Goal: Information Seeking & Learning: Find specific page/section

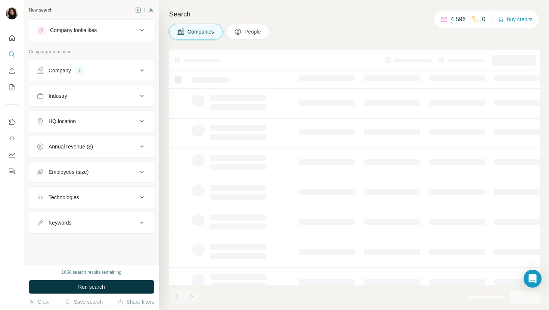
click at [107, 72] on div "Company 1" at bounding box center [87, 70] width 101 height 7
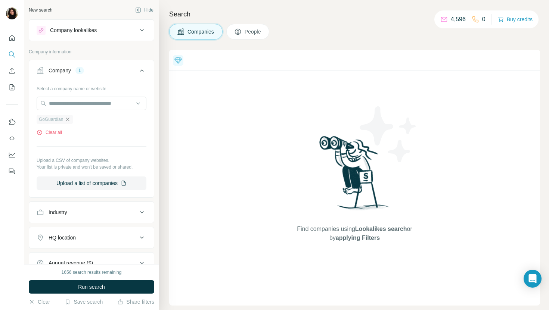
click at [69, 119] on icon "button" at bounding box center [68, 119] width 6 height 6
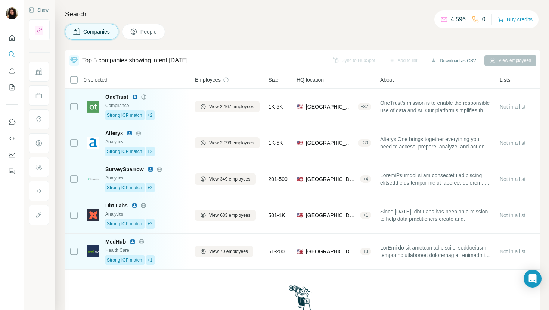
click at [51, 44] on div "Show" at bounding box center [39, 155] width 30 height 310
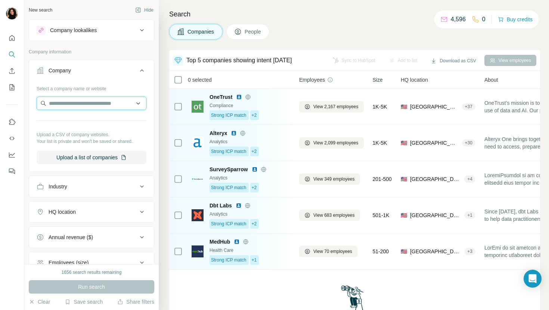
click at [86, 102] on input "text" at bounding box center [92, 103] width 110 height 13
paste input "**********"
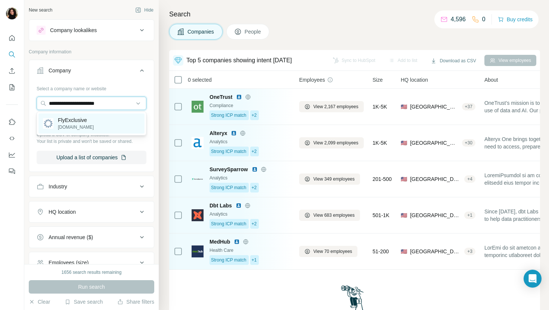
type input "**********"
click at [121, 119] on div "FlyExclusive [DOMAIN_NAME]" at bounding box center [91, 124] width 106 height 20
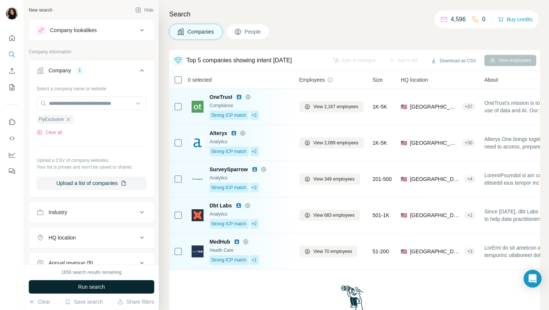
click at [108, 286] on button "Run search" at bounding box center [91, 286] width 125 height 13
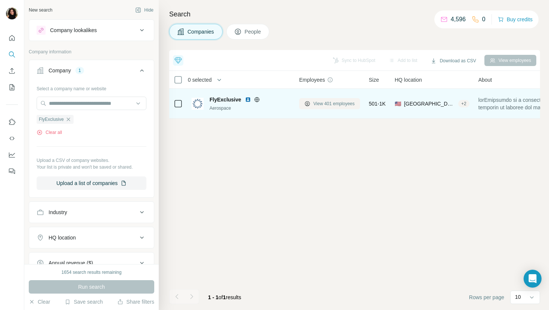
click at [337, 99] on button "View 401 employees" at bounding box center [329, 103] width 61 height 11
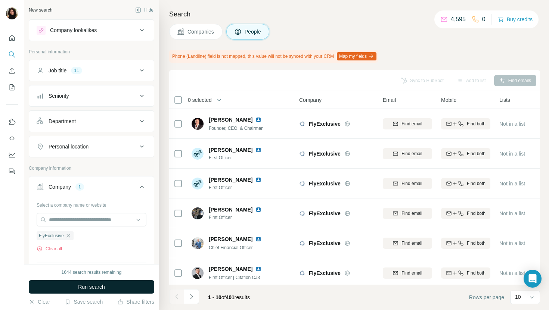
click at [145, 284] on button "Run search" at bounding box center [91, 286] width 125 height 13
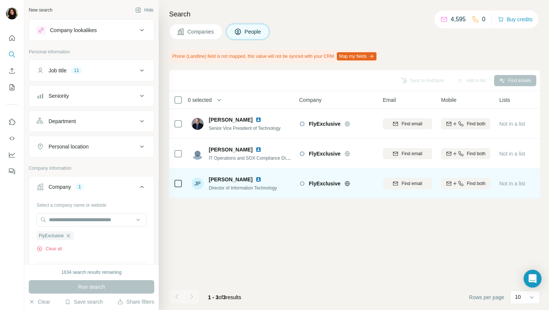
click at [255, 180] on img at bounding box center [258, 180] width 6 height 6
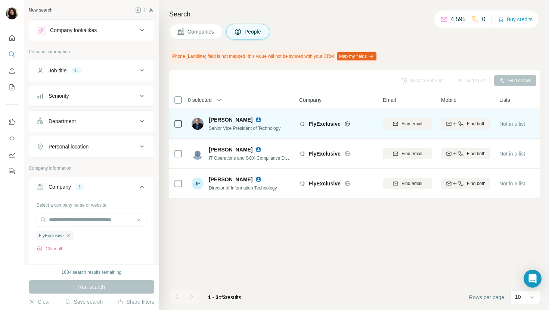
click at [255, 119] on img at bounding box center [258, 120] width 6 height 6
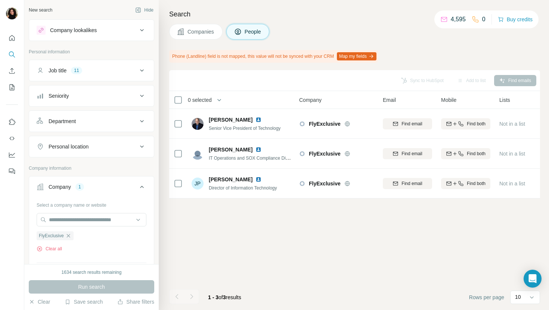
click at [183, 34] on icon at bounding box center [180, 31] width 7 height 7
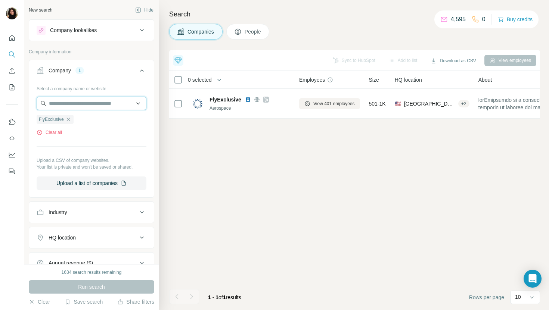
click at [100, 103] on input "text" at bounding box center [92, 103] width 110 height 13
paste input "**********"
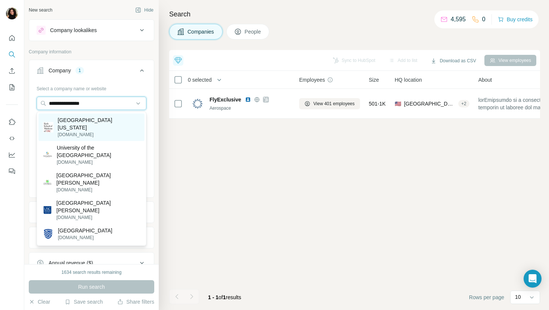
type input "**********"
click at [103, 121] on p "[GEOGRAPHIC_DATA][US_STATE]" at bounding box center [99, 123] width 82 height 15
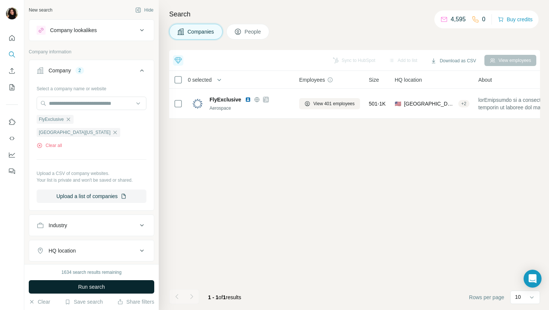
click at [82, 287] on span "Run search" at bounding box center [91, 286] width 27 height 7
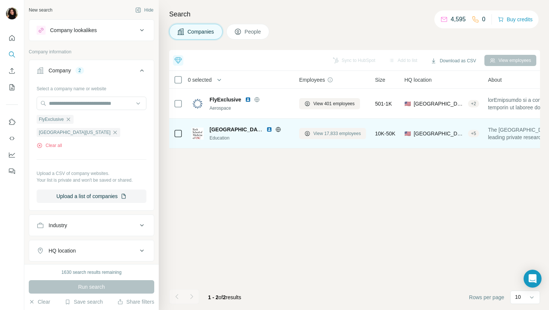
click at [336, 134] on span "View 17,833 employees" at bounding box center [336, 133] width 47 height 7
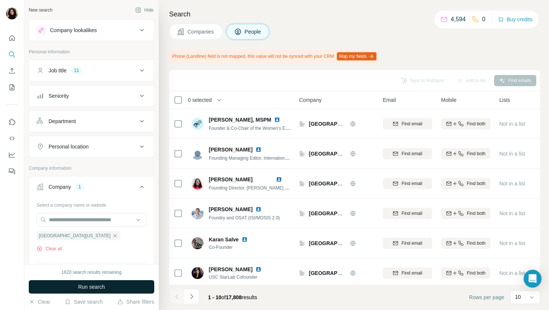
click at [121, 289] on button "Run search" at bounding box center [91, 286] width 125 height 13
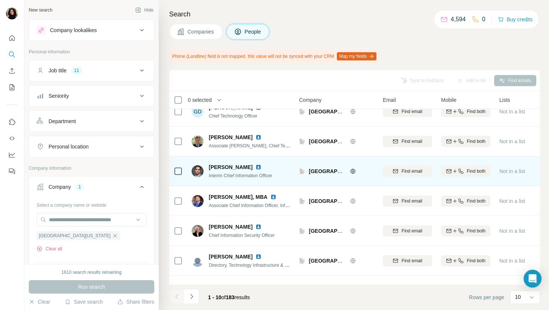
scroll to position [123, 0]
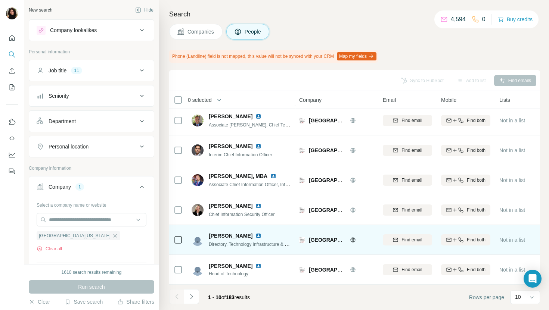
click at [257, 233] on img at bounding box center [258, 236] width 6 height 6
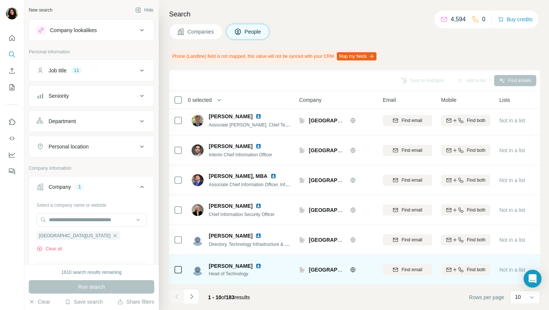
click at [255, 264] on img at bounding box center [258, 266] width 6 height 6
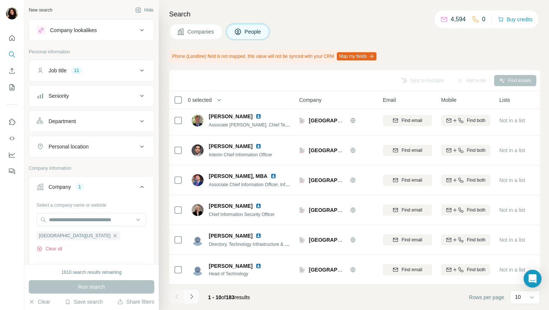
click at [195, 294] on button "Navigate to next page" at bounding box center [191, 296] width 15 height 15
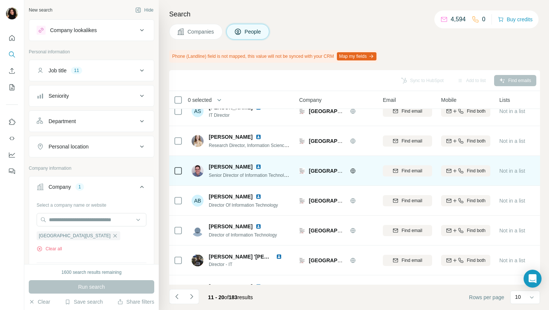
scroll to position [13, 0]
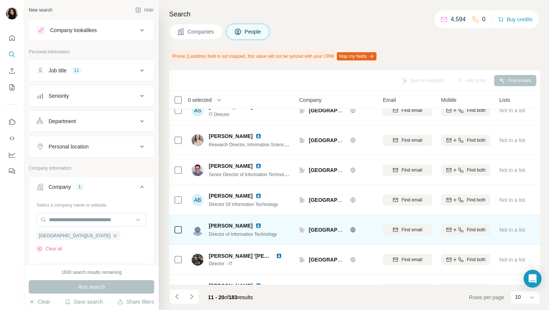
click at [255, 226] on img at bounding box center [258, 226] width 6 height 6
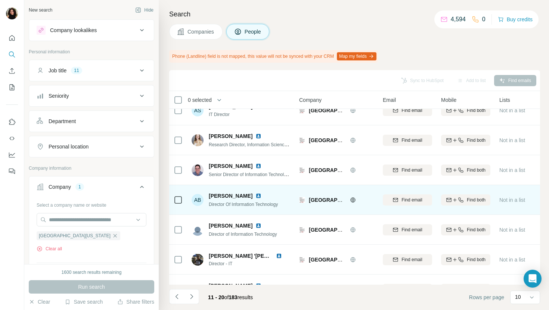
click at [257, 195] on img at bounding box center [258, 196] width 6 height 6
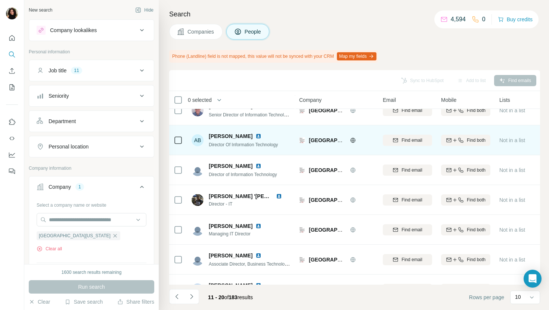
scroll to position [123, 0]
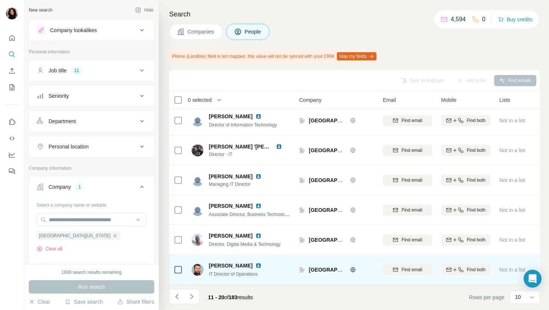
click at [261, 265] on img at bounding box center [258, 266] width 6 height 6
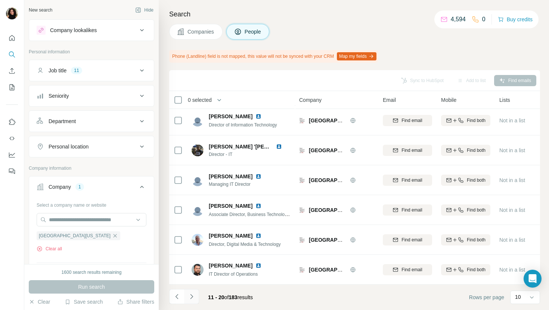
click at [195, 295] on icon "Navigate to next page" at bounding box center [191, 296] width 7 height 7
click at [193, 297] on icon "Navigate to next page" at bounding box center [191, 296] width 7 height 7
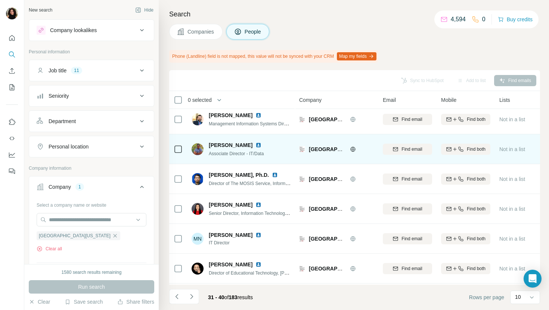
scroll to position [0, 0]
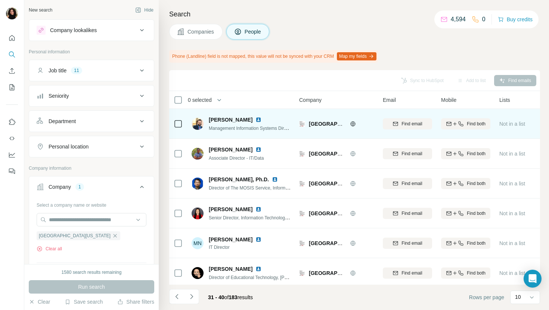
click at [258, 119] on img at bounding box center [258, 120] width 6 height 6
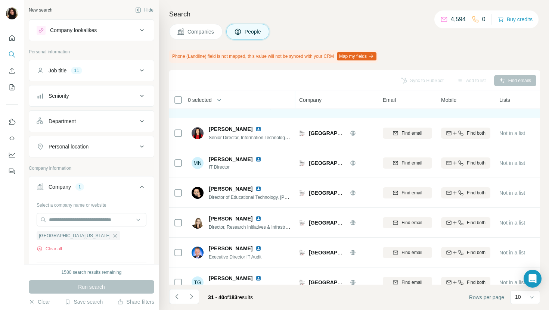
scroll to position [123, 0]
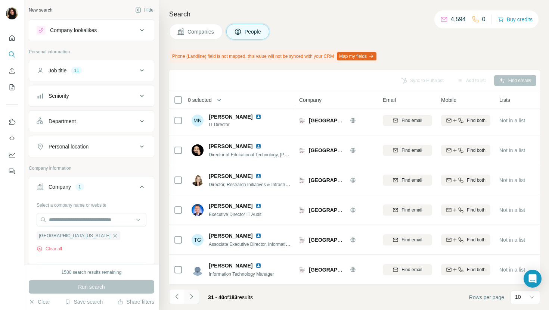
click at [192, 296] on icon "Navigate to next page" at bounding box center [191, 296] width 3 height 5
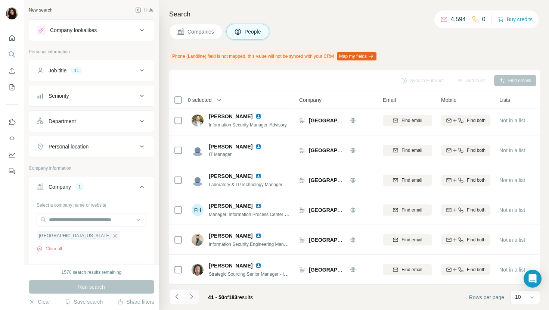
click at [192, 296] on icon "Navigate to next page" at bounding box center [191, 296] width 3 height 5
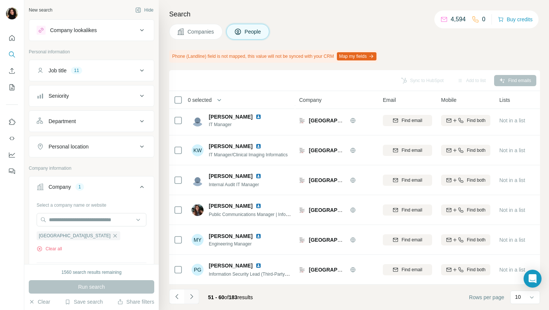
click at [193, 296] on icon "Navigate to next page" at bounding box center [191, 296] width 7 height 7
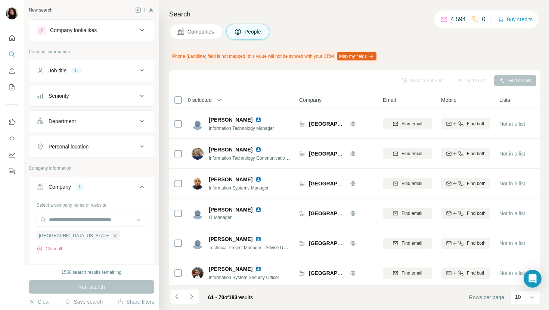
click at [218, 35] on button "Companies" at bounding box center [195, 32] width 53 height 16
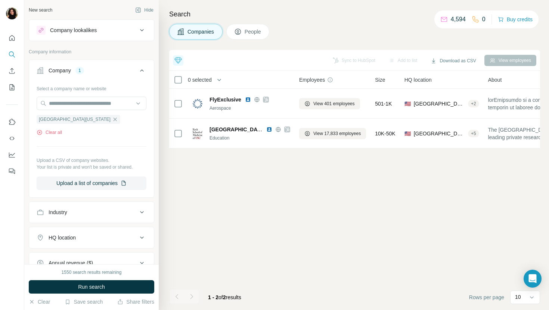
click at [103, 96] on div "Select a company name or website [GEOGRAPHIC_DATA][US_STATE] Clear all Upload a…" at bounding box center [92, 137] width 110 height 108
click at [103, 99] on input "text" at bounding box center [92, 103] width 110 height 13
paste input "**********"
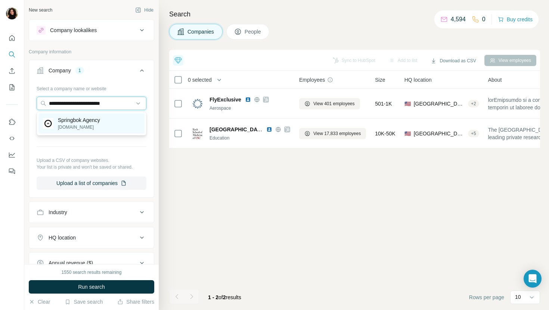
type input "**********"
click at [97, 127] on p "[DOMAIN_NAME]" at bounding box center [79, 127] width 42 height 7
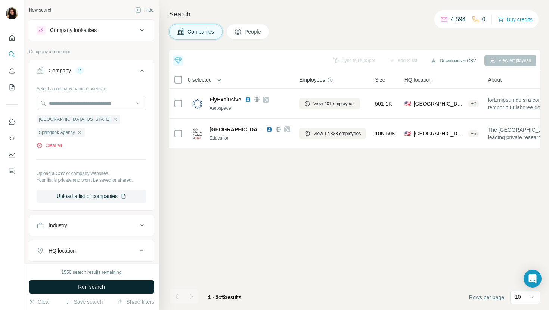
click at [96, 289] on span "Run search" at bounding box center [91, 286] width 27 height 7
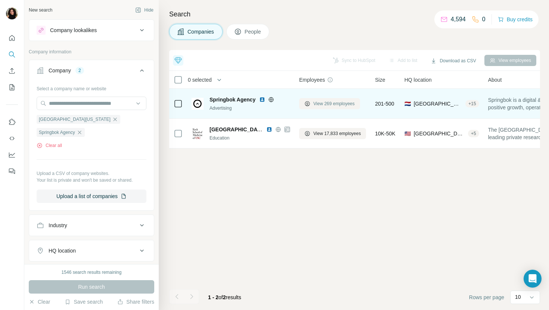
click at [338, 106] on span "View 269 employees" at bounding box center [333, 103] width 41 height 7
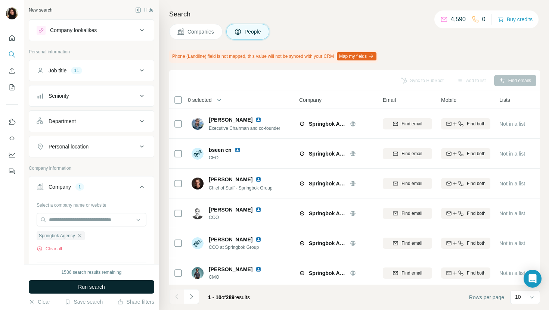
click at [125, 286] on button "Run search" at bounding box center [91, 286] width 125 height 13
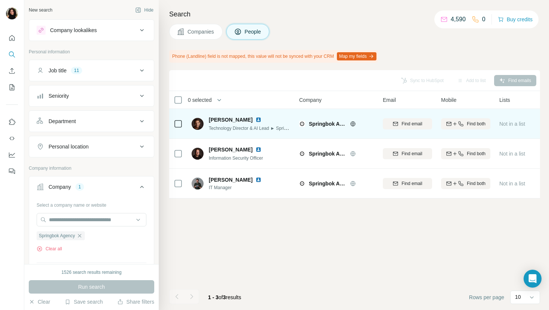
click at [255, 118] on img at bounding box center [258, 120] width 6 height 6
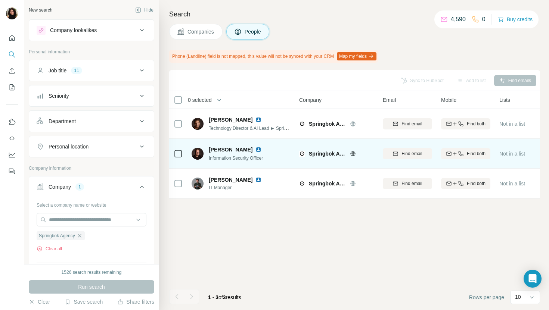
click at [255, 151] on img at bounding box center [258, 150] width 6 height 6
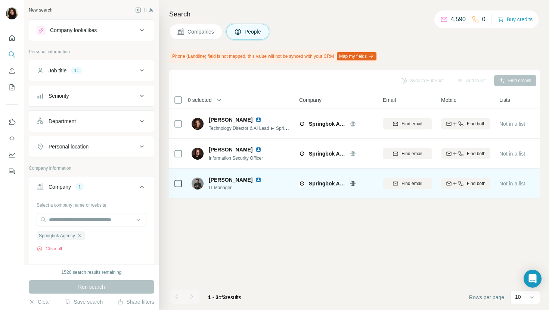
click at [255, 180] on img at bounding box center [258, 180] width 6 height 6
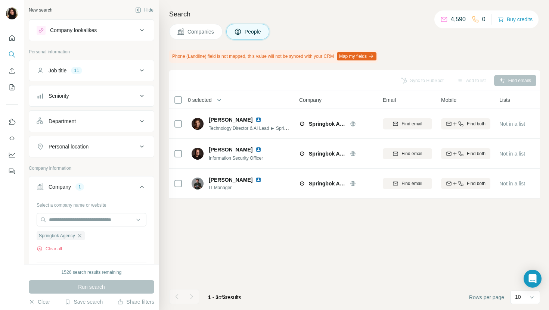
click at [184, 31] on icon at bounding box center [180, 31] width 7 height 7
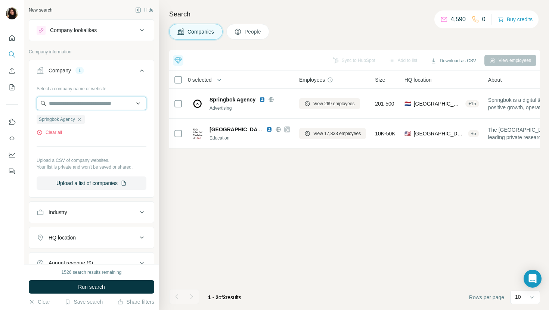
click at [110, 99] on input "text" at bounding box center [92, 103] width 110 height 13
paste input "**********"
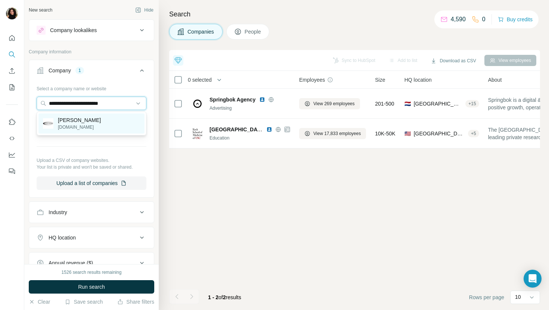
type input "**********"
click at [104, 115] on div "[PERSON_NAME] [DOMAIN_NAME]" at bounding box center [91, 124] width 106 height 20
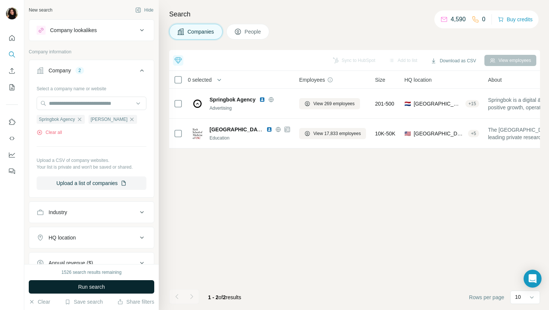
click at [105, 291] on button "Run search" at bounding box center [91, 286] width 125 height 13
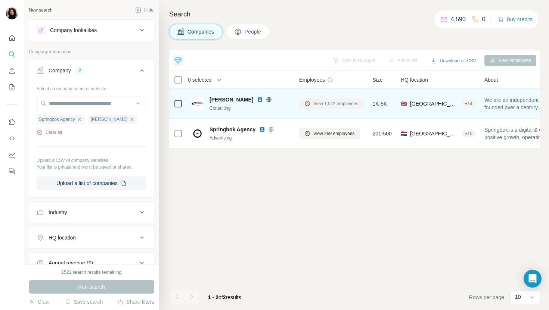
click at [320, 104] on span "View 1,522 employees" at bounding box center [335, 103] width 45 height 7
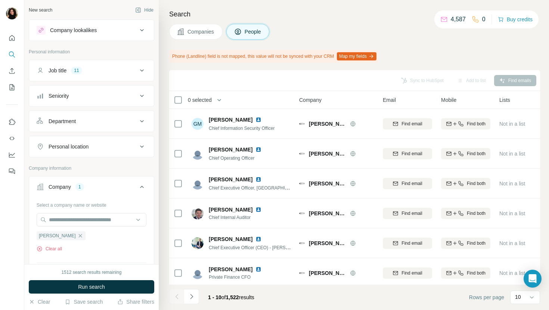
click at [136, 280] on div "1512 search results remaining Run search Clear Save search Share filters" at bounding box center [91, 287] width 134 height 46
click at [139, 284] on button "Run search" at bounding box center [91, 286] width 125 height 13
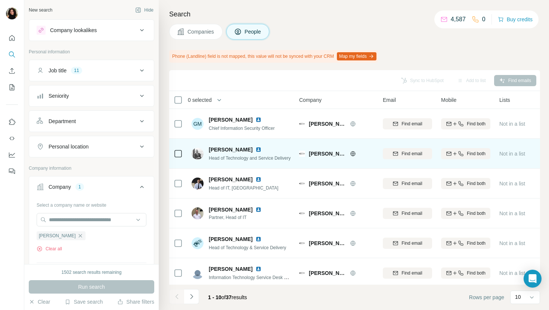
click at [255, 150] on img at bounding box center [258, 150] width 6 height 6
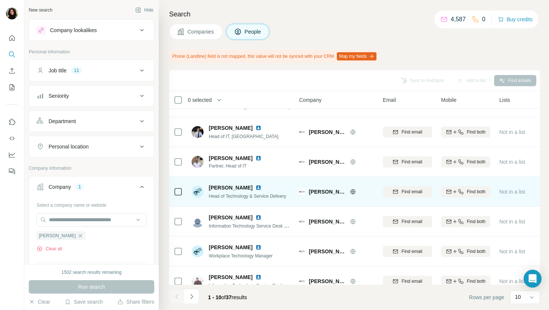
scroll to position [58, 0]
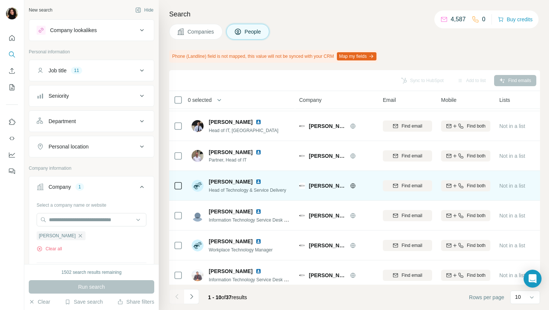
click at [255, 181] on img at bounding box center [258, 182] width 6 height 6
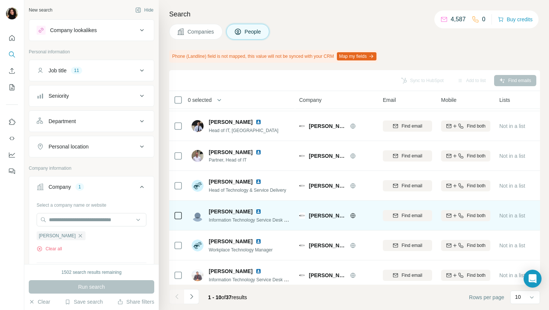
click at [255, 211] on img at bounding box center [258, 212] width 6 height 6
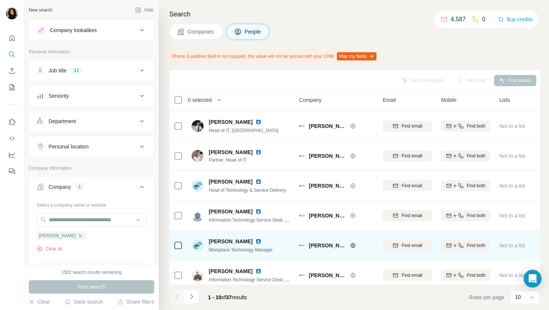
scroll to position [109, 0]
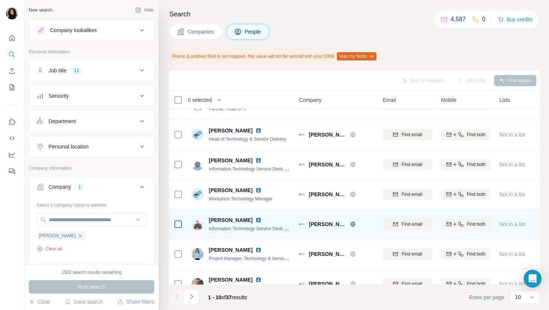
click at [255, 219] on img at bounding box center [258, 220] width 6 height 6
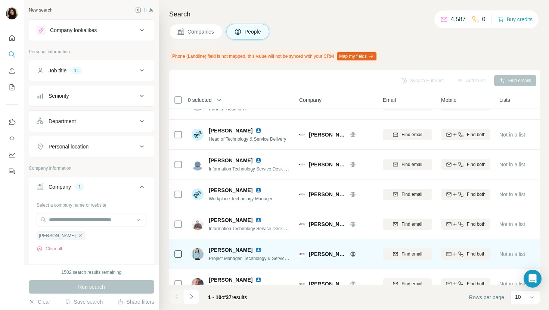
scroll to position [123, 0]
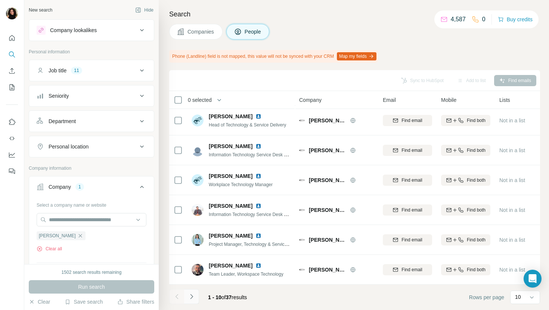
click at [194, 294] on icon "Navigate to next page" at bounding box center [191, 296] width 7 height 7
click at [190, 300] on icon "Navigate to next page" at bounding box center [191, 296] width 7 height 7
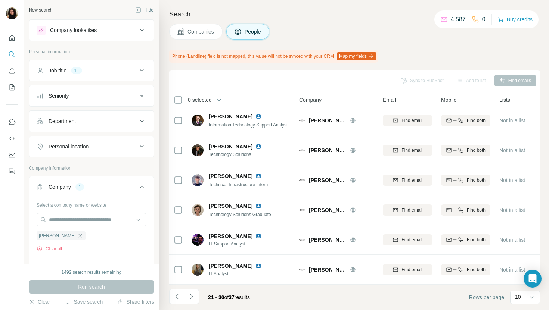
scroll to position [0, 0]
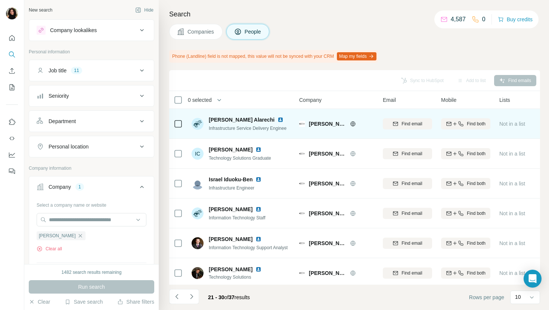
click at [277, 119] on img at bounding box center [280, 120] width 6 height 6
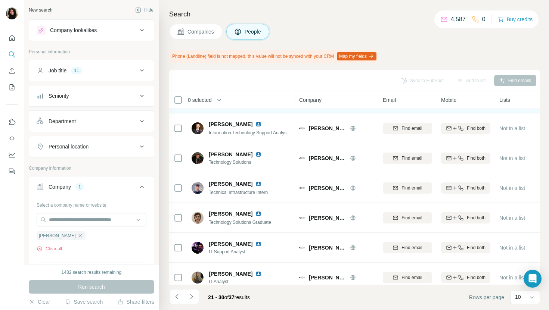
scroll to position [123, 0]
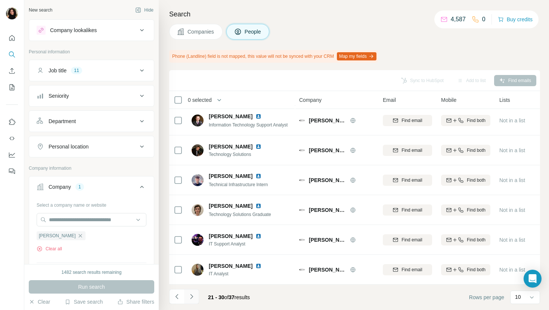
click at [192, 295] on icon "Navigate to next page" at bounding box center [191, 296] width 7 height 7
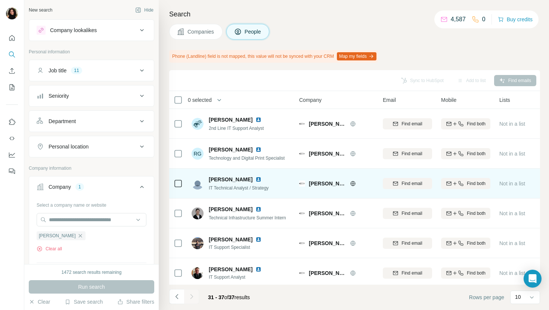
scroll to position [33, 0]
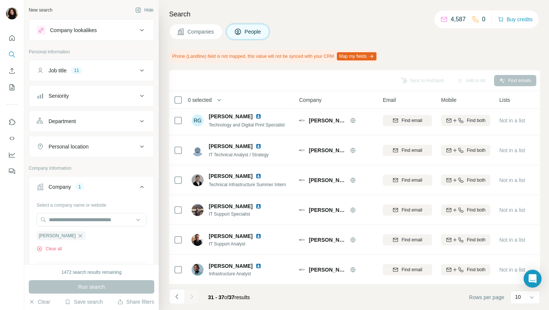
click at [186, 29] on button "Companies" at bounding box center [195, 32] width 53 height 16
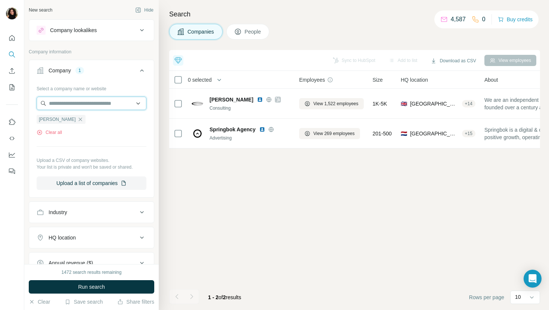
click at [68, 108] on input "text" at bounding box center [92, 103] width 110 height 13
paste input "**********"
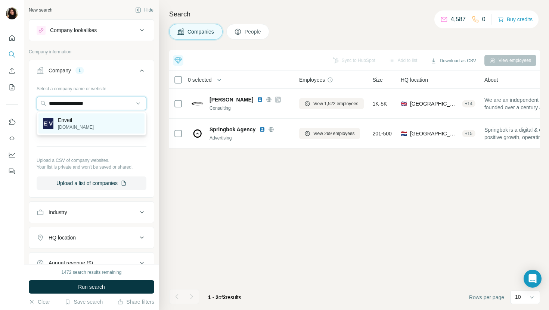
type input "**********"
click at [92, 115] on div "Enveil [DOMAIN_NAME]" at bounding box center [91, 124] width 106 height 20
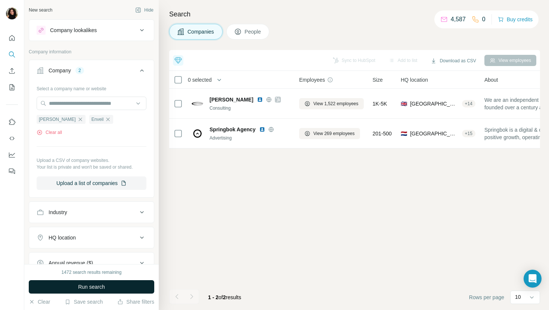
click at [87, 290] on span "Run search" at bounding box center [91, 286] width 27 height 7
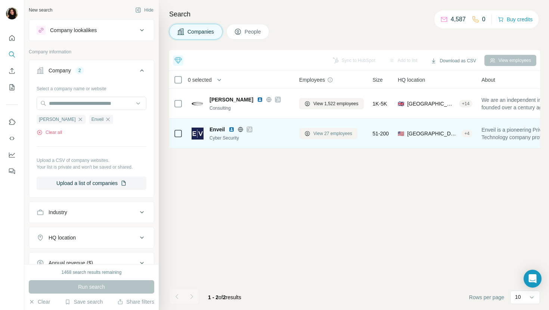
click at [333, 133] on span "View 27 employees" at bounding box center [332, 133] width 39 height 7
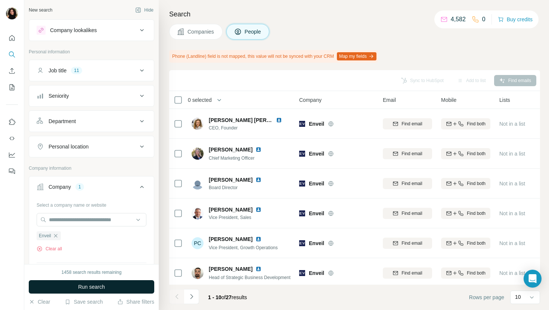
click at [61, 291] on button "Run search" at bounding box center [91, 286] width 125 height 13
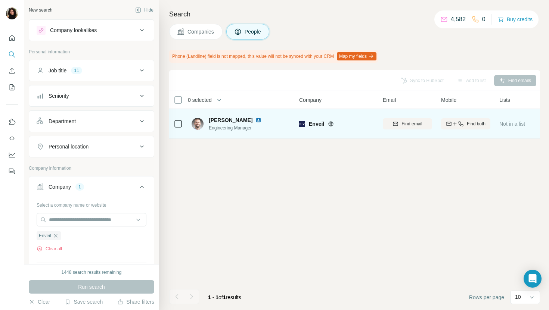
click at [260, 119] on img at bounding box center [258, 120] width 6 height 6
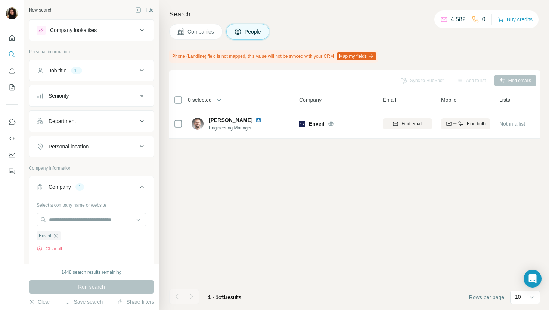
click at [189, 28] on span "Companies" at bounding box center [200, 31] width 27 height 7
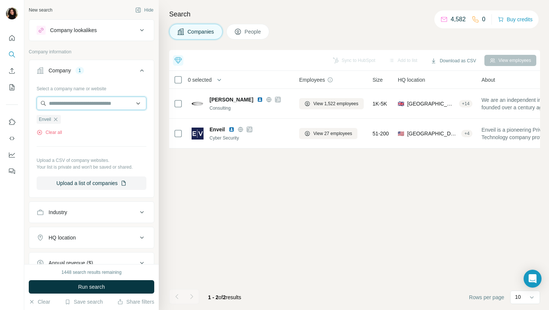
click at [105, 100] on input "text" at bounding box center [92, 103] width 110 height 13
paste input "**********"
drag, startPoint x: 108, startPoint y: 105, endPoint x: 139, endPoint y: 105, distance: 31.0
click at [135, 105] on input "**********" at bounding box center [92, 103] width 110 height 13
drag, startPoint x: 66, startPoint y: 103, endPoint x: 48, endPoint y: 103, distance: 18.3
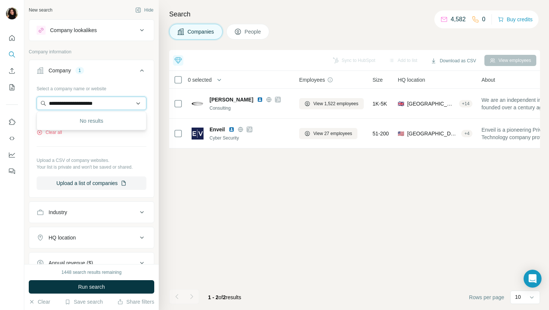
click at [48, 103] on input "**********" at bounding box center [92, 103] width 110 height 13
type input "**********"
click at [76, 122] on p "[PERSON_NAME] LLC" at bounding box center [85, 119] width 54 height 7
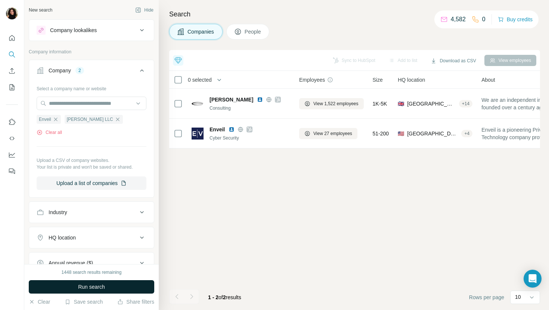
click at [92, 284] on span "Run search" at bounding box center [91, 286] width 27 height 7
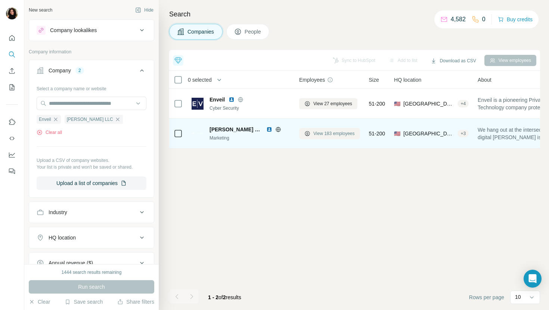
click at [329, 128] on button "View 183 employees" at bounding box center [329, 133] width 61 height 11
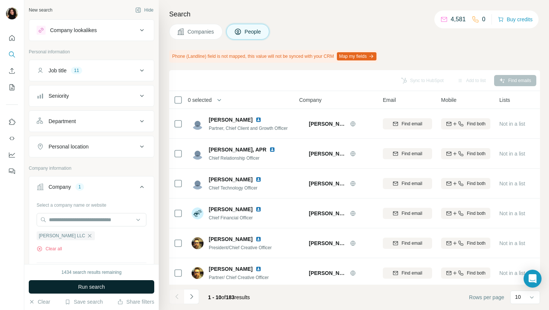
click at [97, 284] on span "Run search" at bounding box center [91, 286] width 27 height 7
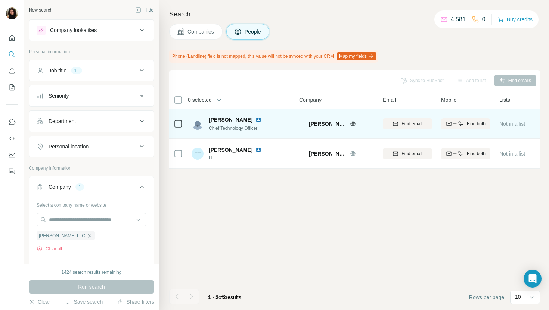
click at [255, 121] on img at bounding box center [258, 120] width 6 height 6
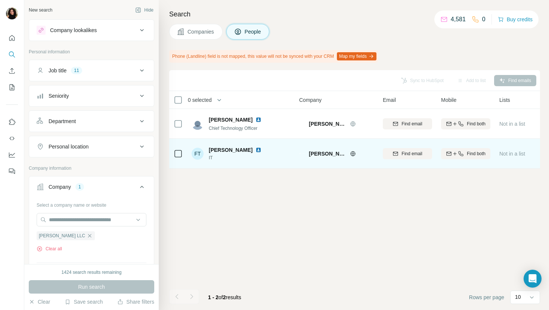
click at [237, 146] on div "[PERSON_NAME]" at bounding box center [240, 149] width 62 height 7
click at [255, 148] on img at bounding box center [258, 150] width 6 height 6
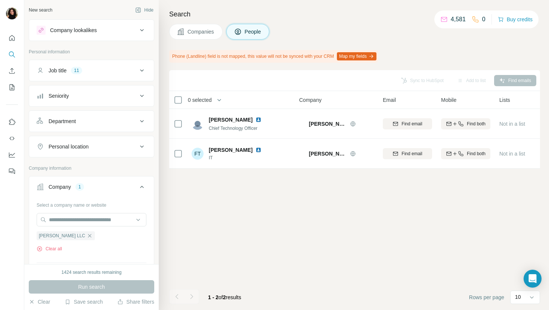
click at [192, 28] on span "Companies" at bounding box center [200, 31] width 27 height 7
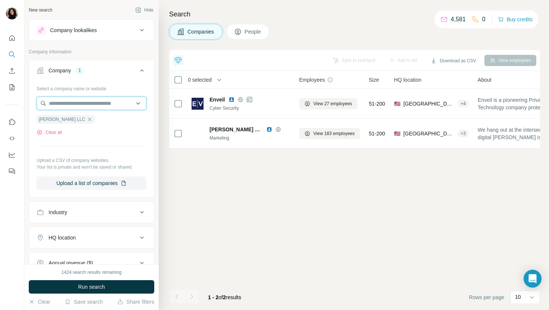
click at [75, 106] on input "text" at bounding box center [92, 103] width 110 height 13
paste input "**********"
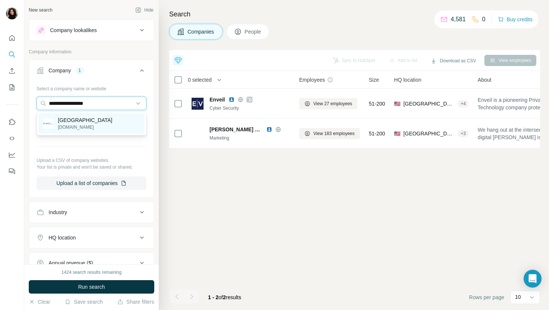
type input "**********"
click at [112, 122] on p "[GEOGRAPHIC_DATA]" at bounding box center [85, 119] width 55 height 7
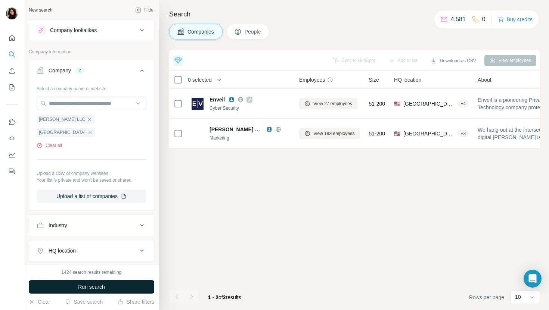
click at [99, 291] on button "Run search" at bounding box center [91, 286] width 125 height 13
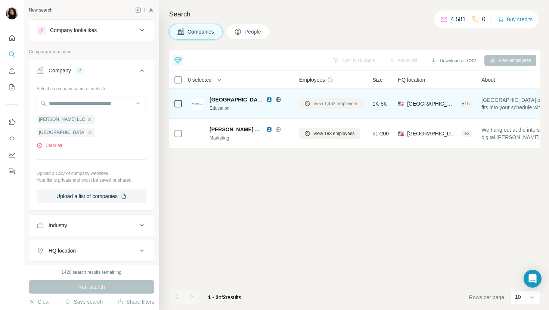
click at [342, 108] on button "View 1,462 employees" at bounding box center [331, 103] width 65 height 11
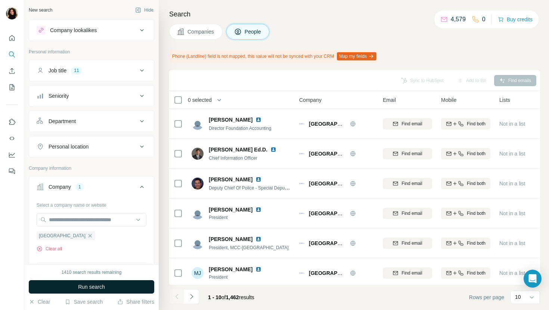
click at [95, 286] on span "Run search" at bounding box center [91, 286] width 27 height 7
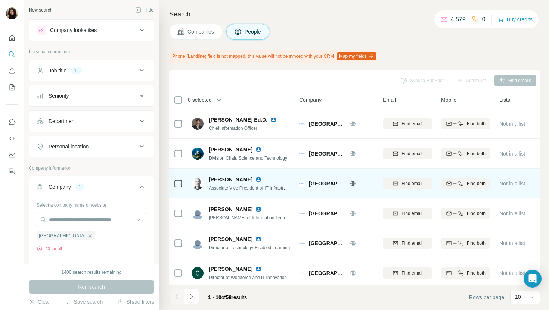
scroll to position [18, 0]
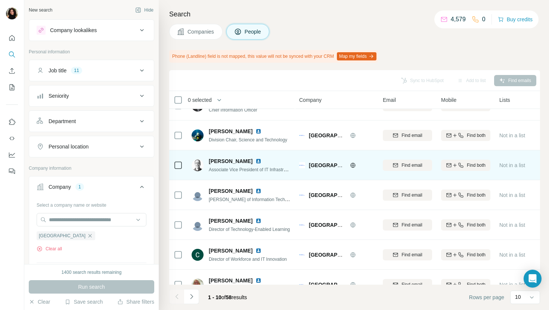
click at [255, 162] on img at bounding box center [258, 161] width 6 height 6
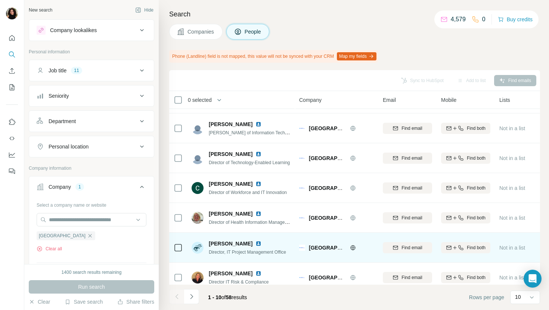
scroll to position [123, 0]
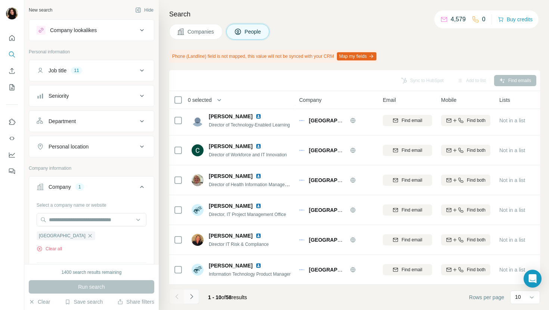
click at [194, 297] on icon "Navigate to next page" at bounding box center [191, 296] width 7 height 7
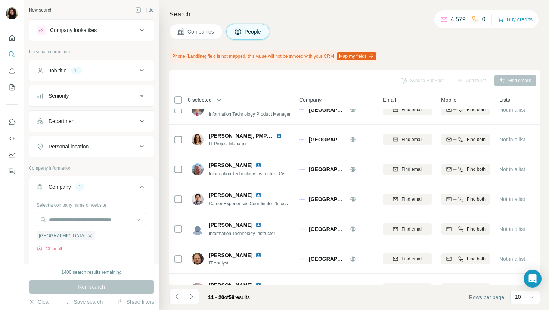
scroll to position [0, 0]
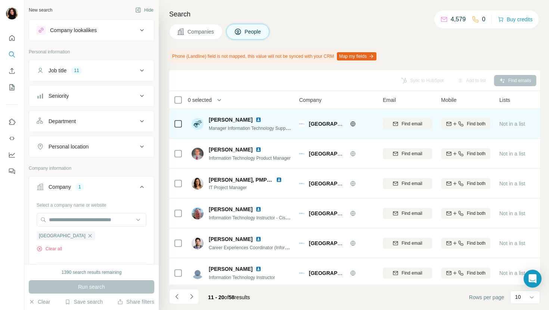
click at [255, 119] on img at bounding box center [258, 120] width 6 height 6
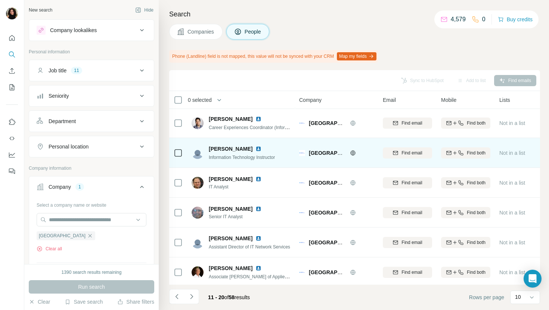
scroll to position [123, 0]
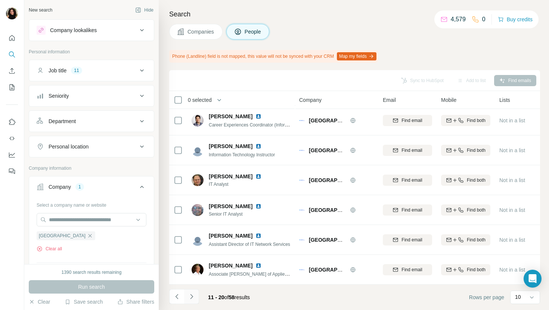
click at [195, 293] on icon "Navigate to next page" at bounding box center [191, 296] width 7 height 7
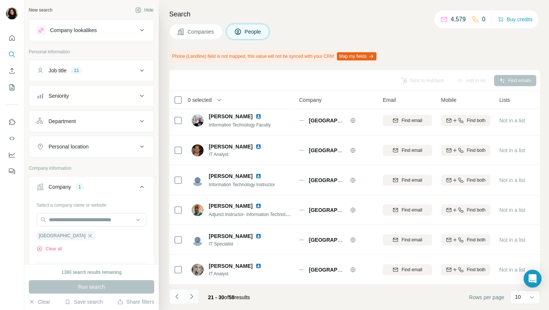
click at [190, 298] on icon "Navigate to next page" at bounding box center [191, 296] width 7 height 7
